Goal: Task Accomplishment & Management: Use online tool/utility

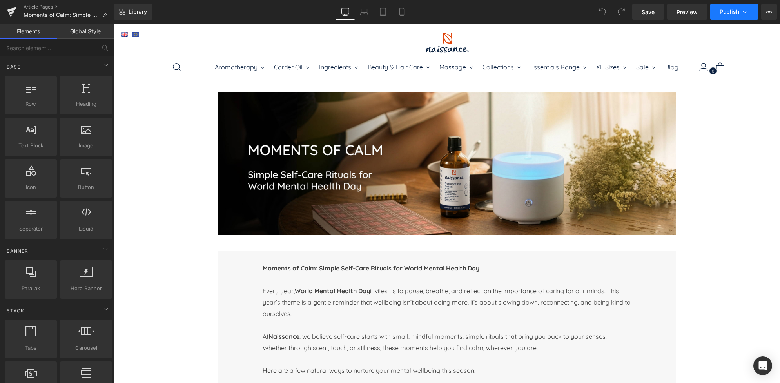
click at [737, 14] on span "Publish" at bounding box center [730, 12] width 20 height 6
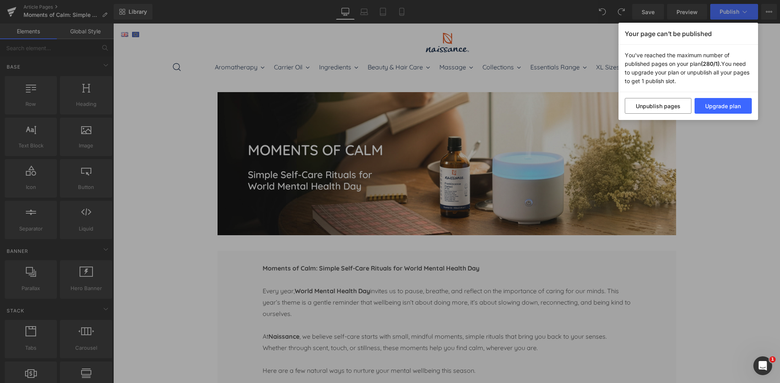
click at [765, 45] on div "Your page can’t be published You've reached the maximum number of published pag…" at bounding box center [390, 191] width 780 height 383
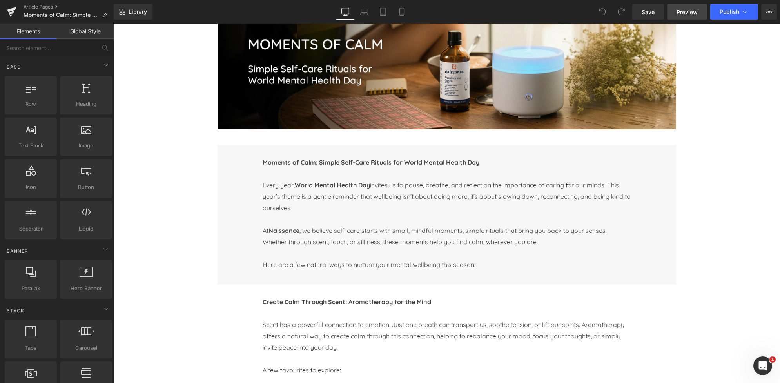
click at [700, 5] on link "Preview" at bounding box center [687, 12] width 40 height 16
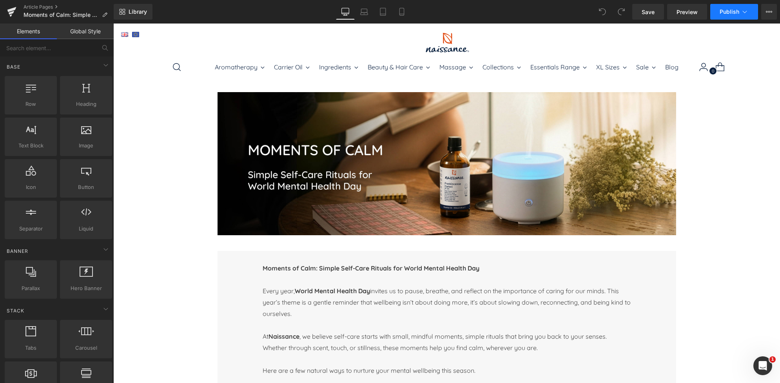
click at [729, 12] on span "Publish" at bounding box center [730, 12] width 20 height 6
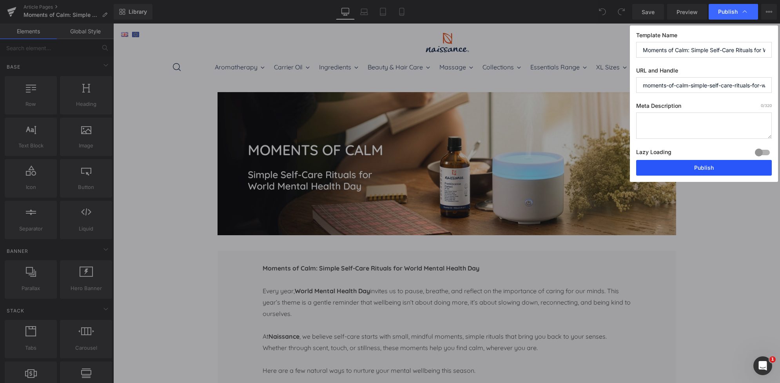
drag, startPoint x: 707, startPoint y: 167, endPoint x: 594, endPoint y: 144, distance: 115.3
click at [707, 167] on button "Publish" at bounding box center [704, 168] width 136 height 16
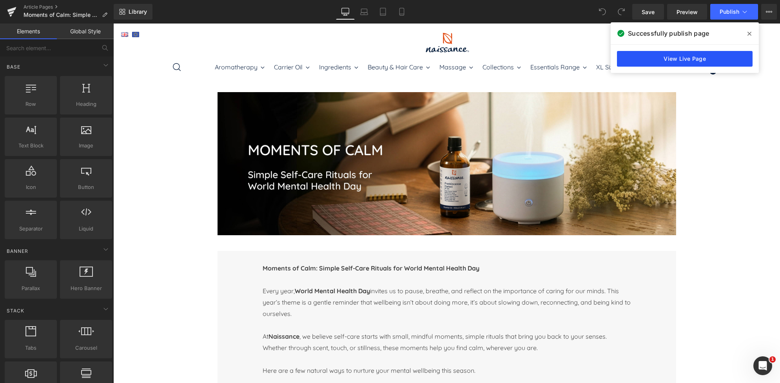
click at [696, 61] on link "View Live Page" at bounding box center [685, 59] width 136 height 16
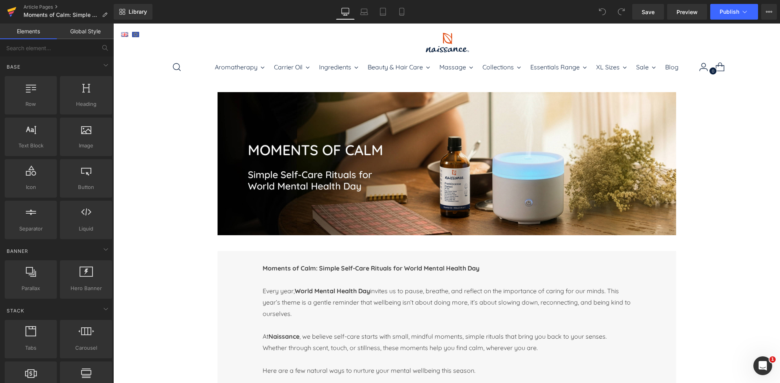
click at [12, 5] on icon at bounding box center [11, 12] width 9 height 20
